Goal: Transaction & Acquisition: Register for event/course

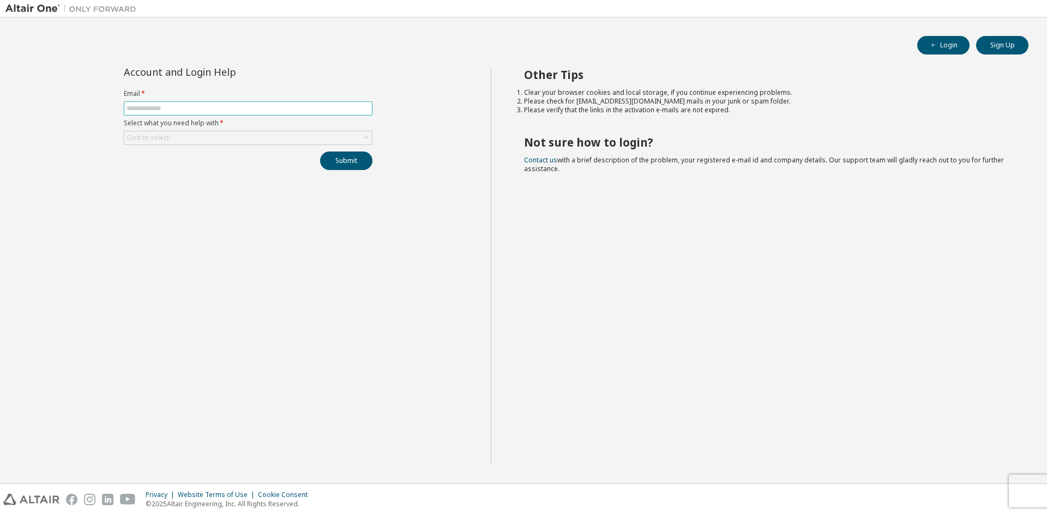
click at [251, 108] on input "text" at bounding box center [247, 108] width 243 height 9
click at [281, 170] on div "Account and Login Help Email * Select what you need help with * Click to select…" at bounding box center [247, 266] width 485 height 397
click at [284, 107] on input "text" at bounding box center [247, 108] width 243 height 9
type input "**********"
click at [320, 152] on button "Submit" at bounding box center [346, 161] width 52 height 19
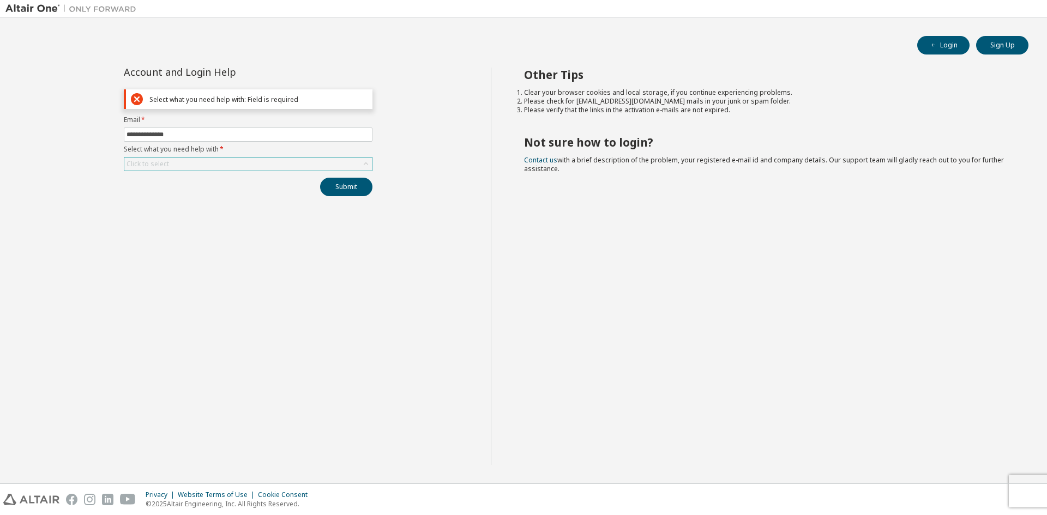
click at [261, 160] on div "Click to select" at bounding box center [248, 164] width 248 height 13
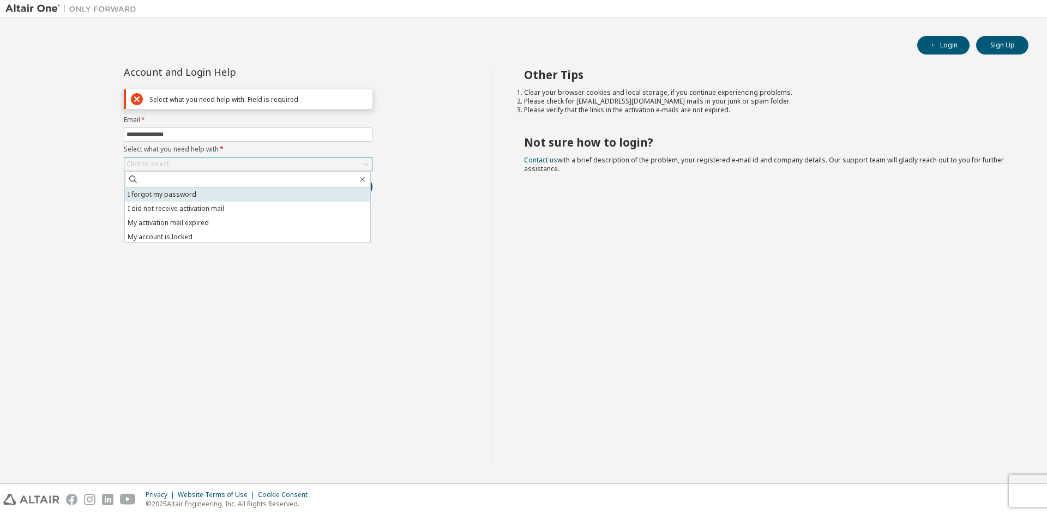
click at [234, 190] on li "I forgot my password" at bounding box center [247, 195] width 245 height 14
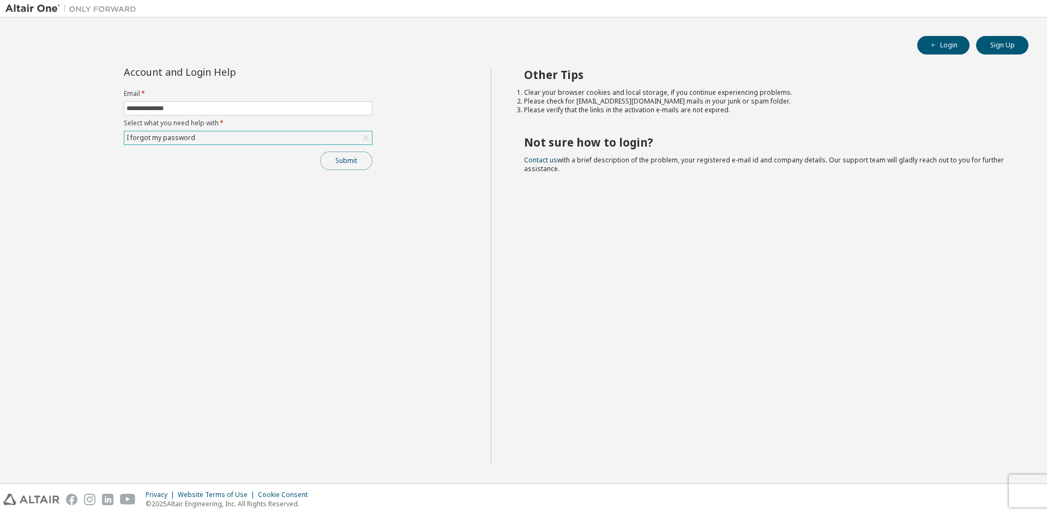
click at [349, 158] on button "Submit" at bounding box center [346, 161] width 52 height 19
click at [361, 165] on button "Submit" at bounding box center [346, 161] width 52 height 19
click at [359, 166] on button "Submit" at bounding box center [346, 161] width 52 height 19
click at [359, 166] on div "Submit" at bounding box center [248, 161] width 249 height 19
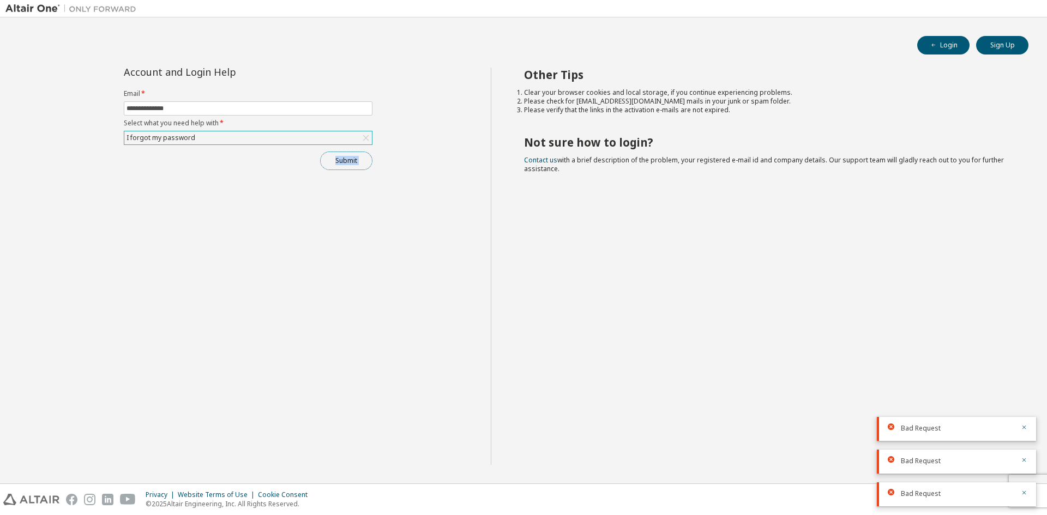
click at [359, 166] on button "Submit" at bounding box center [346, 161] width 52 height 19
click at [1024, 365] on button "button" at bounding box center [1024, 363] width 7 height 10
drag, startPoint x: 1024, startPoint y: 392, endPoint x: 1024, endPoint y: 407, distance: 15.3
click at [1024, 393] on icon "button" at bounding box center [1024, 394] width 7 height 7
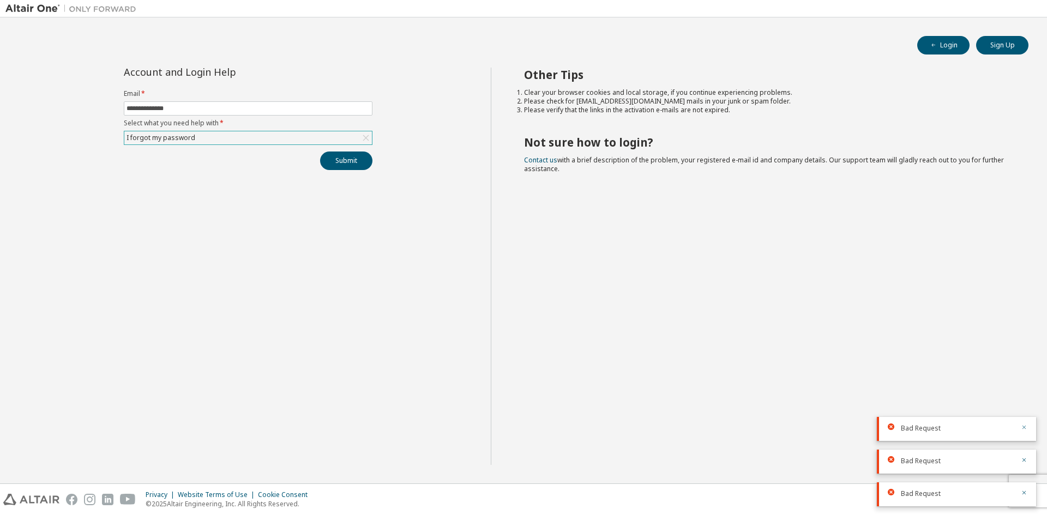
click at [1026, 431] on button "button" at bounding box center [1024, 429] width 7 height 10
click at [1025, 457] on icon "button" at bounding box center [1024, 460] width 7 height 7
click at [1022, 492] on icon "button" at bounding box center [1024, 493] width 7 height 7
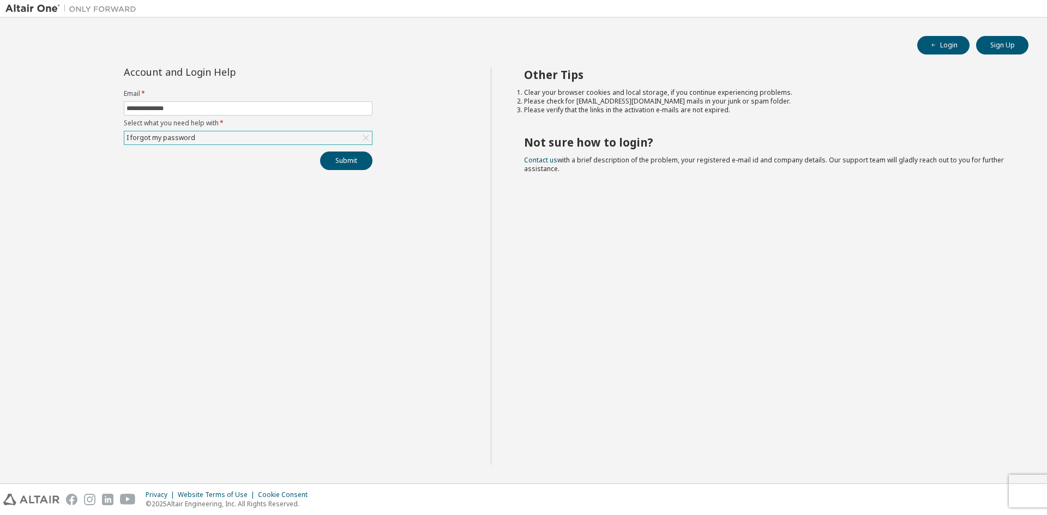
click at [334, 170] on div "**********" at bounding box center [247, 266] width 485 height 397
click at [335, 163] on button "Submit" at bounding box center [346, 161] width 52 height 19
click at [1004, 52] on button "Sign Up" at bounding box center [1002, 45] width 52 height 19
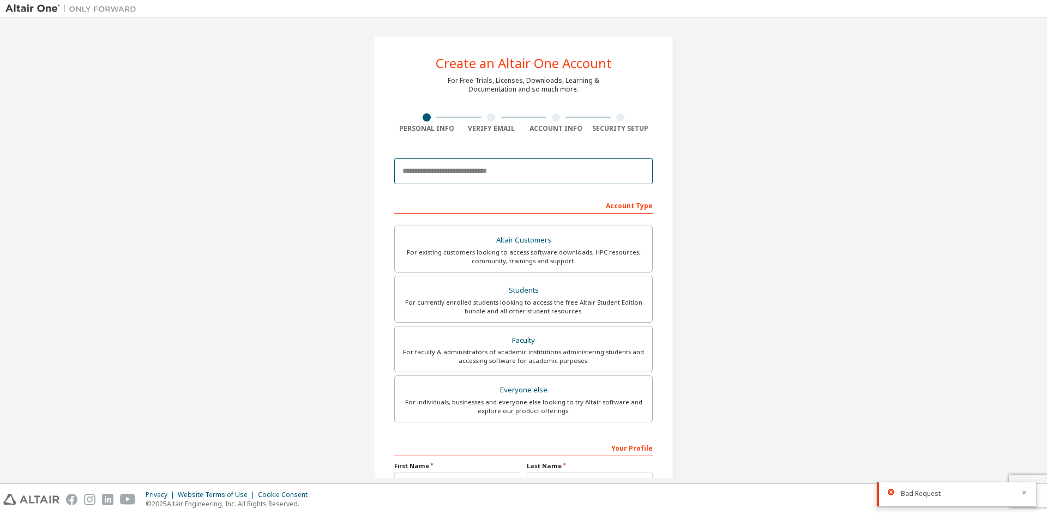
click at [454, 176] on input "email" at bounding box center [523, 171] width 258 height 26
type input "**********"
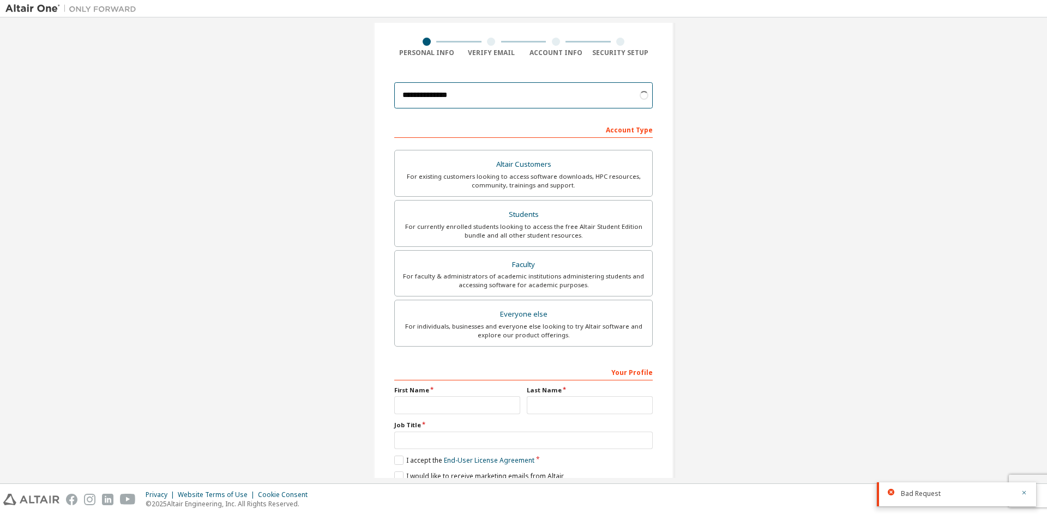
scroll to position [109, 0]
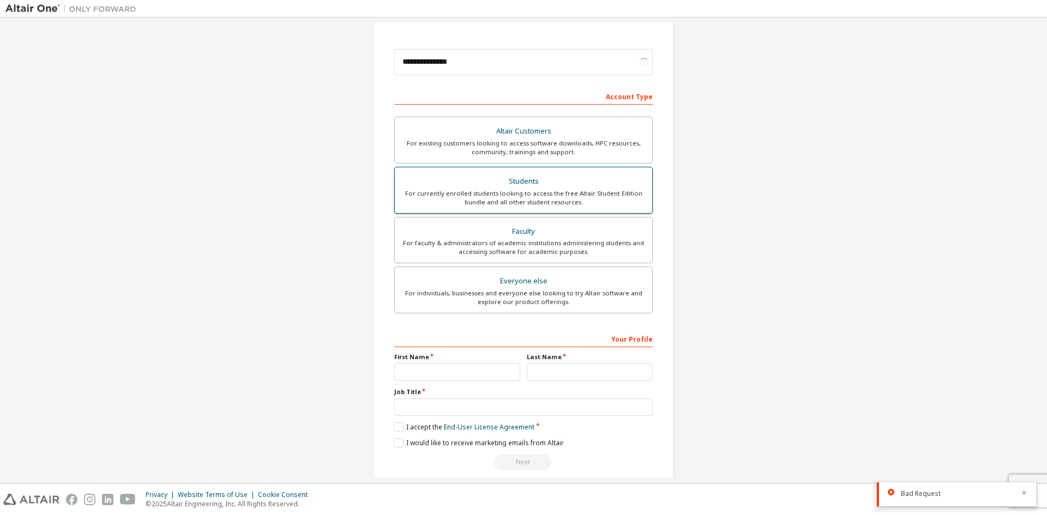
click at [562, 192] on div "For currently enrolled students looking to access the free Altair Student Editi…" at bounding box center [523, 197] width 244 height 17
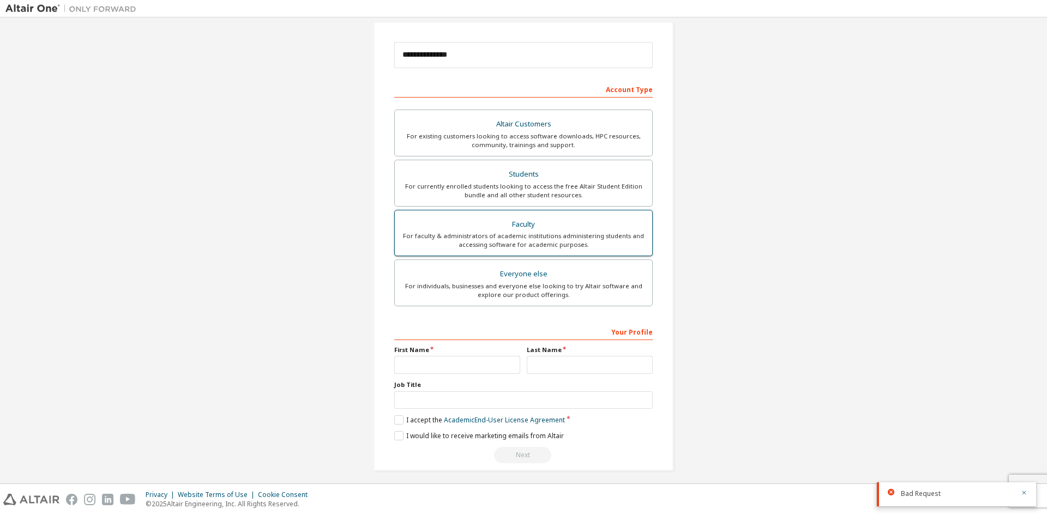
scroll to position [122, 0]
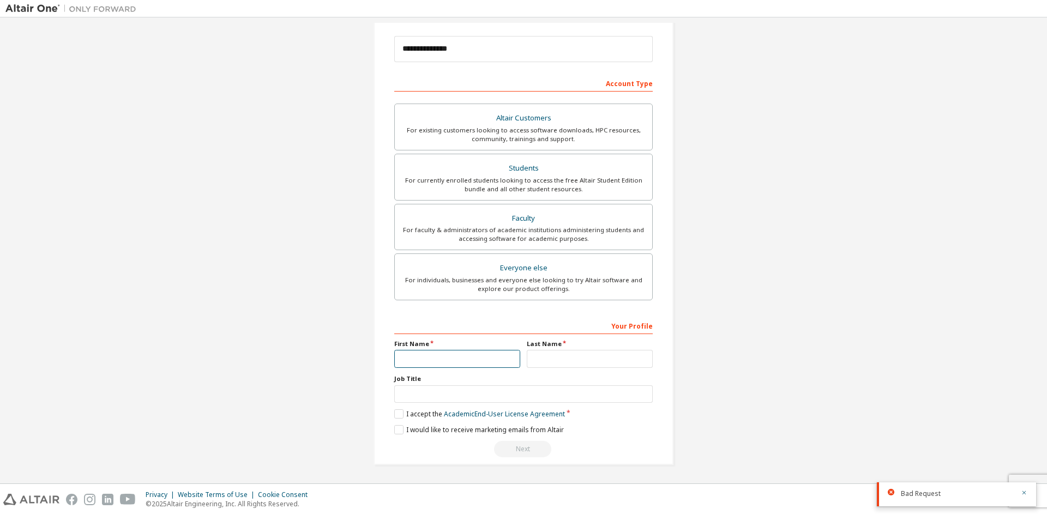
click at [431, 360] on input "text" at bounding box center [457, 359] width 126 height 18
type input "******"
click at [563, 361] on input "text" at bounding box center [590, 359] width 126 height 18
type input "******"
click at [501, 404] on div "Your Profile First Name ****** Last Name ****** Job Title Please provide State/…" at bounding box center [523, 387] width 258 height 141
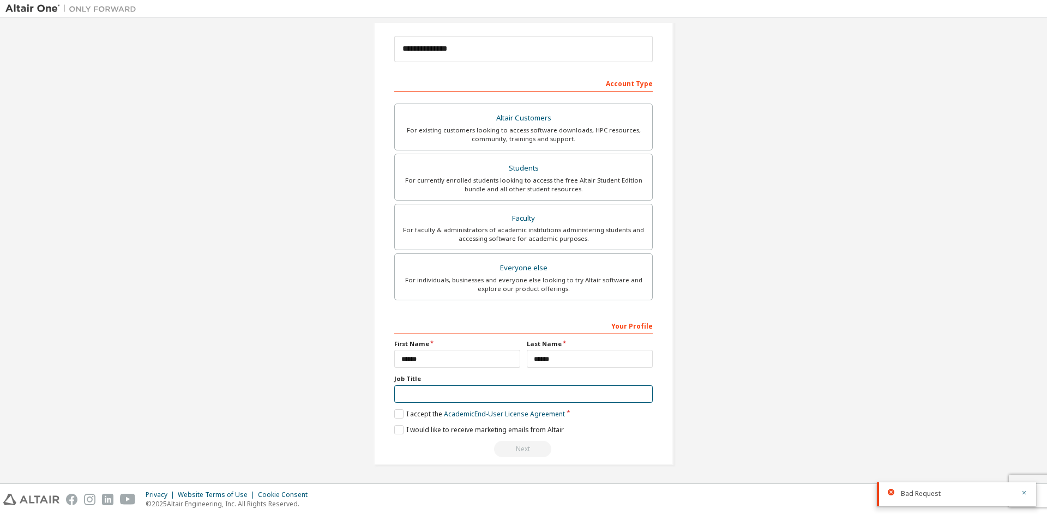
click at [510, 399] on input "text" at bounding box center [523, 394] width 258 height 18
click at [399, 413] on label "I accept the Academic End-User License Agreement" at bounding box center [479, 413] width 171 height 9
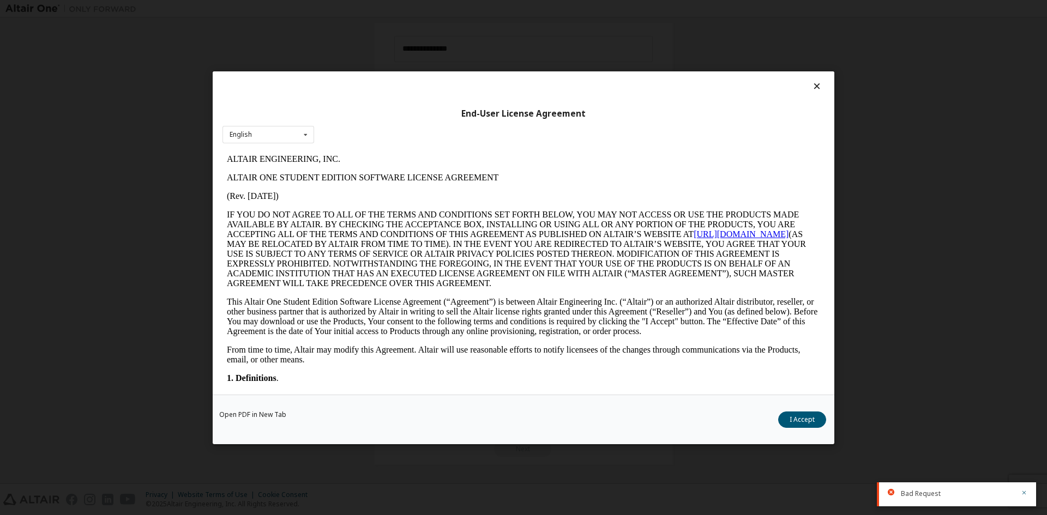
scroll to position [0, 0]
click at [797, 423] on button "I Accept" at bounding box center [802, 419] width 48 height 16
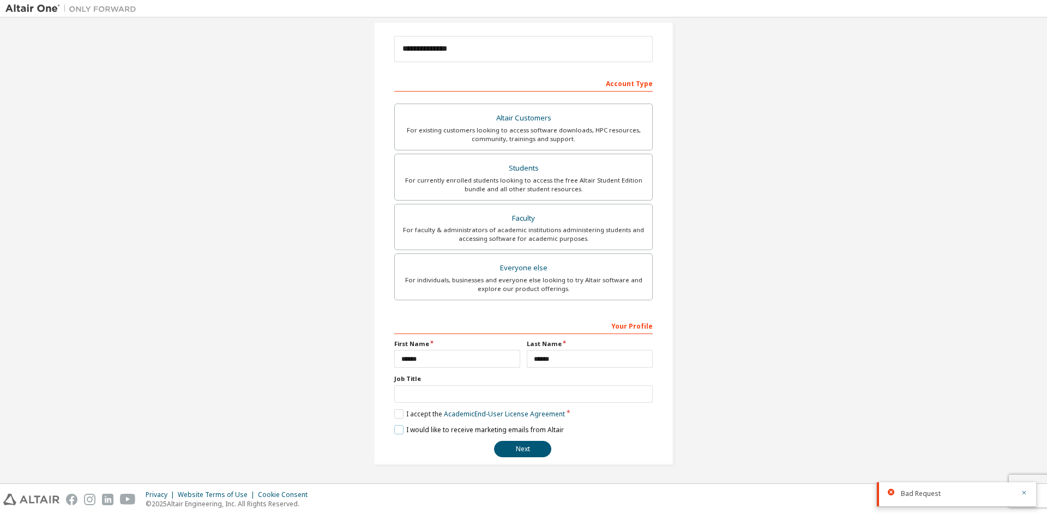
click at [400, 431] on label "I would like to receive marketing emails from Altair" at bounding box center [479, 429] width 170 height 9
click at [419, 395] on input "text" at bounding box center [523, 394] width 258 height 18
click at [509, 449] on button "Next" at bounding box center [522, 449] width 57 height 16
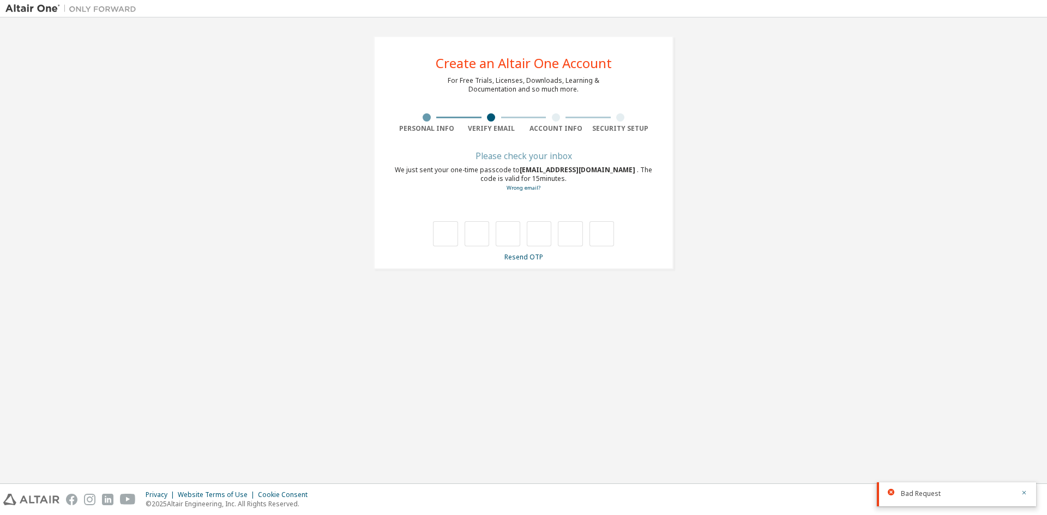
type input "*"
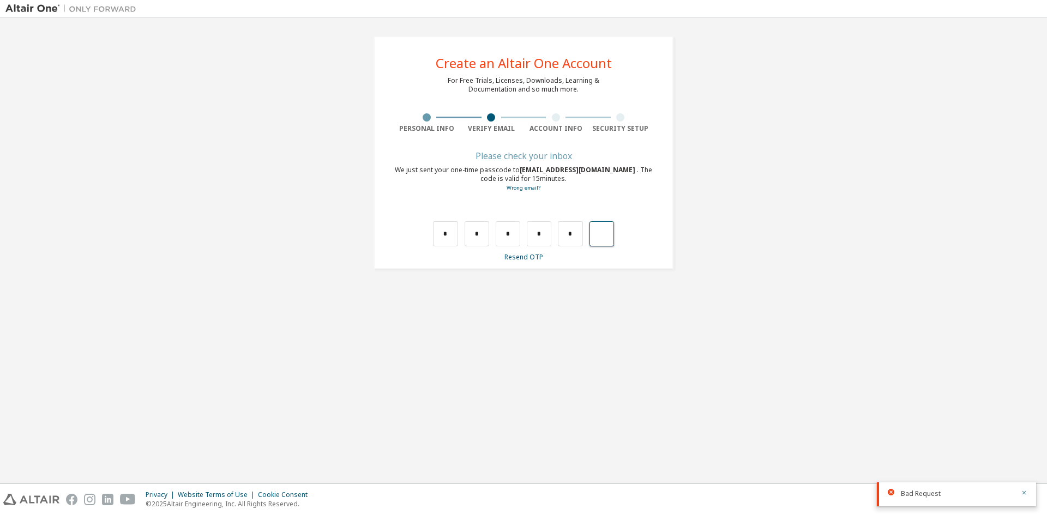
type input "*"
